Goal: Download file/media

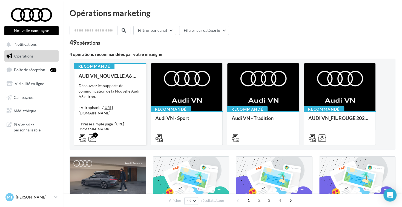
click at [128, 93] on div "Découvrez les supports de communication de la Nouvelle Audi A6 e-tron. - Vitrop…" at bounding box center [110, 110] width 63 height 55
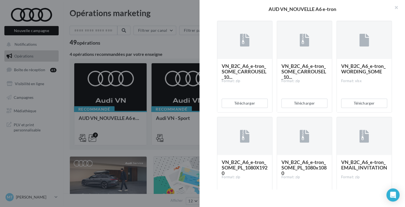
scroll to position [149, 0]
click at [308, 107] on button "Télécharger" at bounding box center [305, 102] width 46 height 9
click at [395, 83] on div "Description Découvrez les supports de communication de la Nouvelle Audi A6 e-tr…" at bounding box center [305, 104] width 210 height 172
click at [353, 74] on span "VN_B2C_A6_e-tron_WORDING_SOME" at bounding box center [363, 69] width 44 height 12
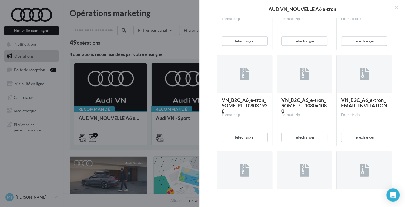
scroll to position [247, 0]
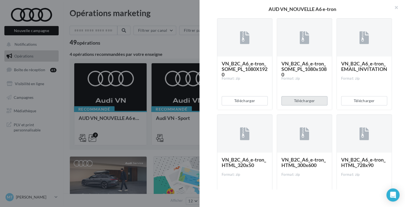
click at [301, 106] on button "Télécharger" at bounding box center [305, 100] width 46 height 9
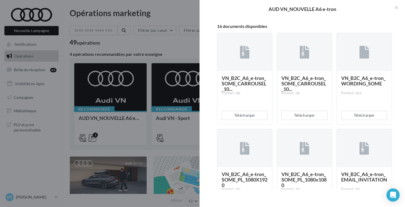
scroll to position [136, 0]
